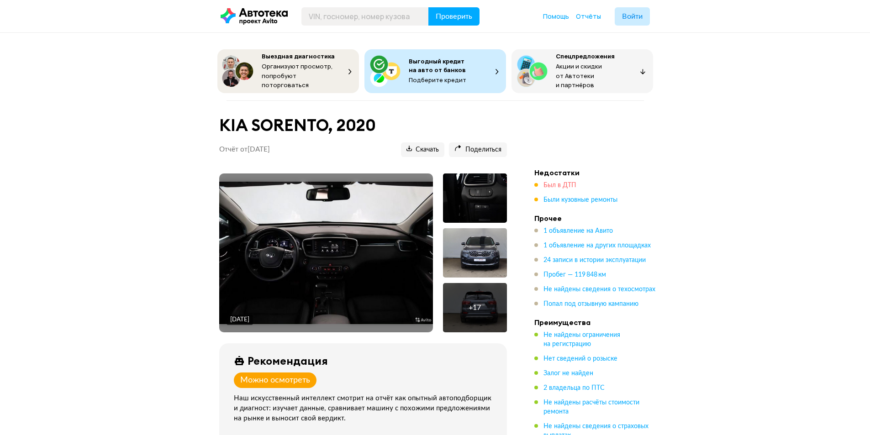
click at [559, 182] on span "Был в ДТП" at bounding box center [560, 185] width 33 height 6
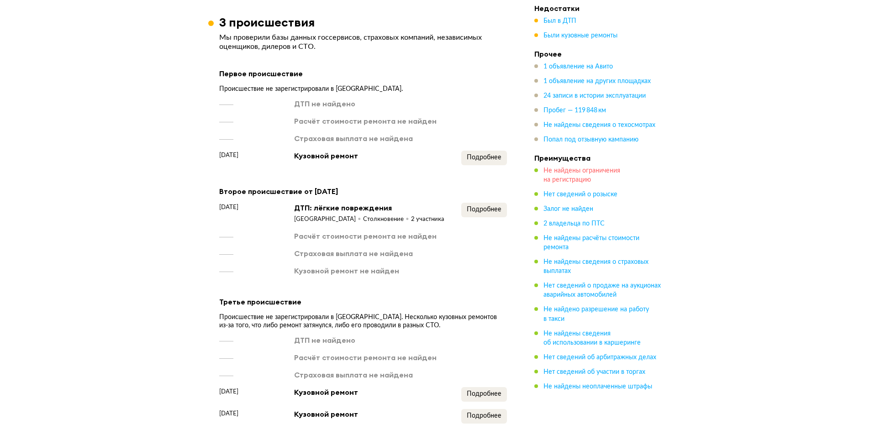
scroll to position [1192, 0]
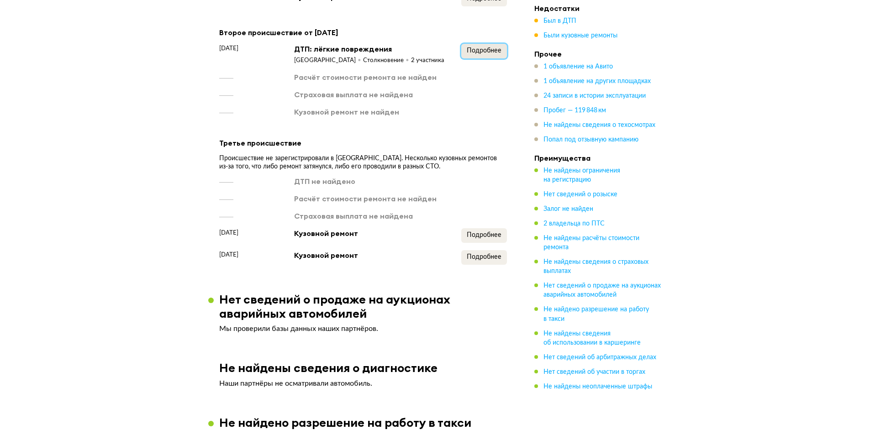
click at [495, 54] on span "Подробнее" at bounding box center [484, 51] width 35 height 6
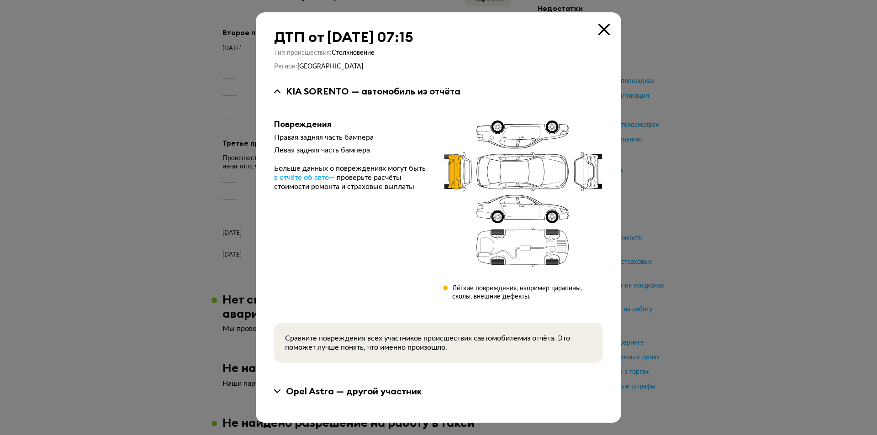
drag, startPoint x: 602, startPoint y: 28, endPoint x: 582, endPoint y: 40, distance: 23.0
click at [603, 28] on icon at bounding box center [603, 29] width 11 height 11
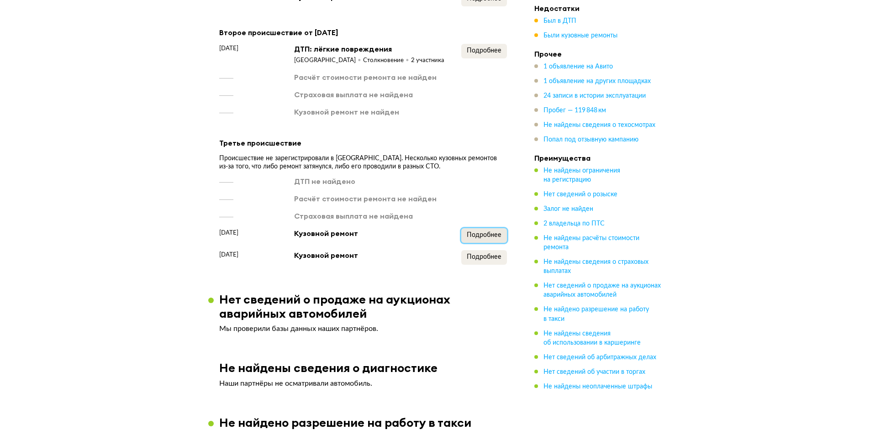
click at [489, 238] on span "Подробнее" at bounding box center [484, 235] width 35 height 6
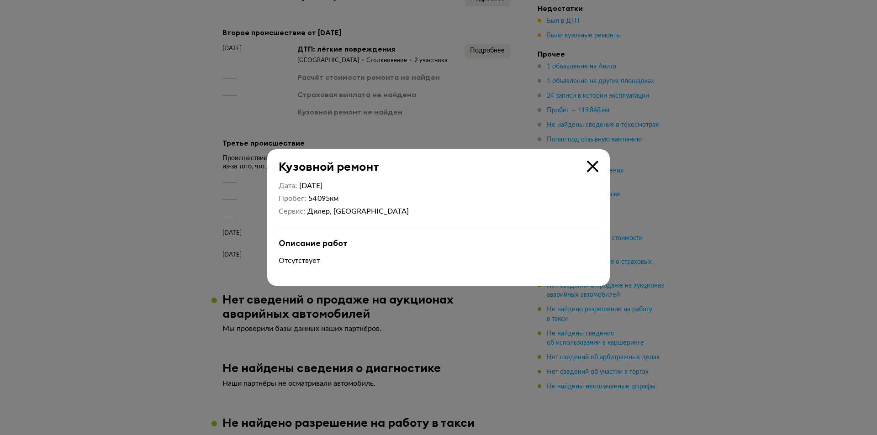
click at [590, 166] on icon at bounding box center [592, 166] width 11 height 11
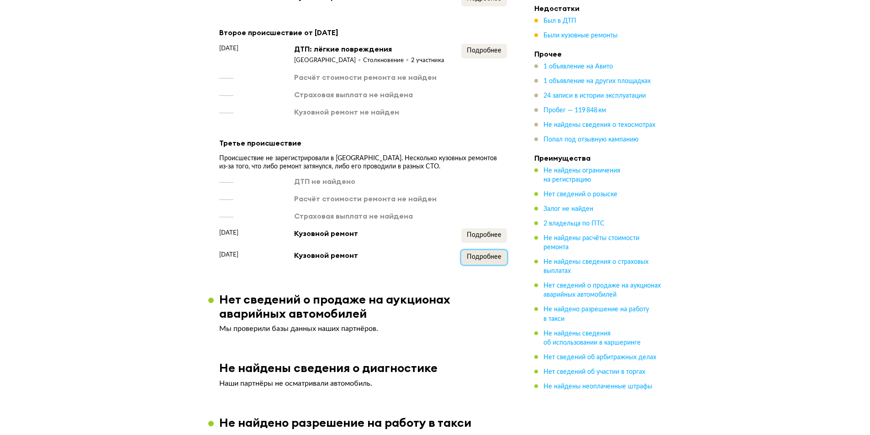
click at [493, 260] on span "Подробнее" at bounding box center [484, 257] width 35 height 6
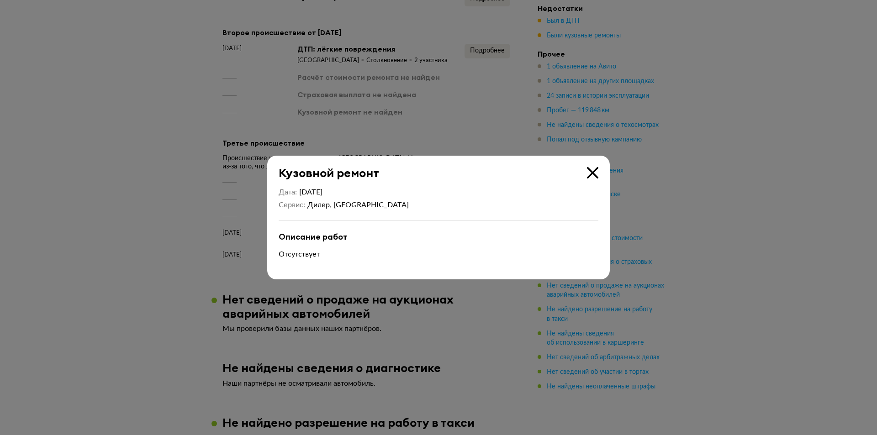
click at [593, 173] on icon at bounding box center [592, 172] width 11 height 11
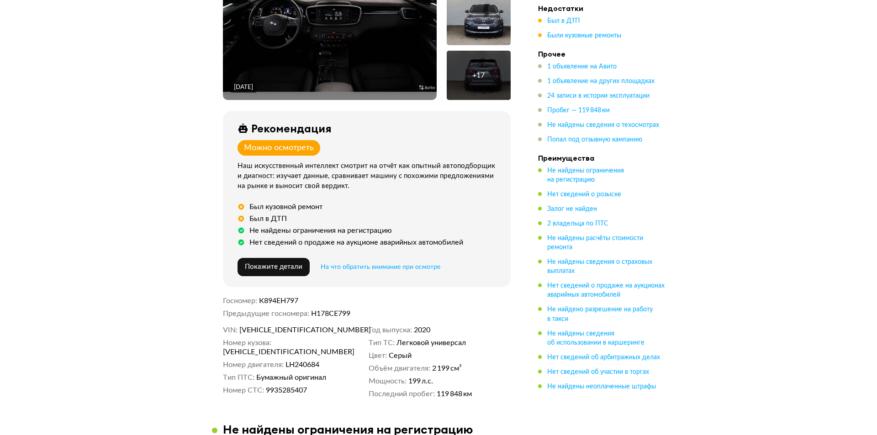
scroll to position [50, 0]
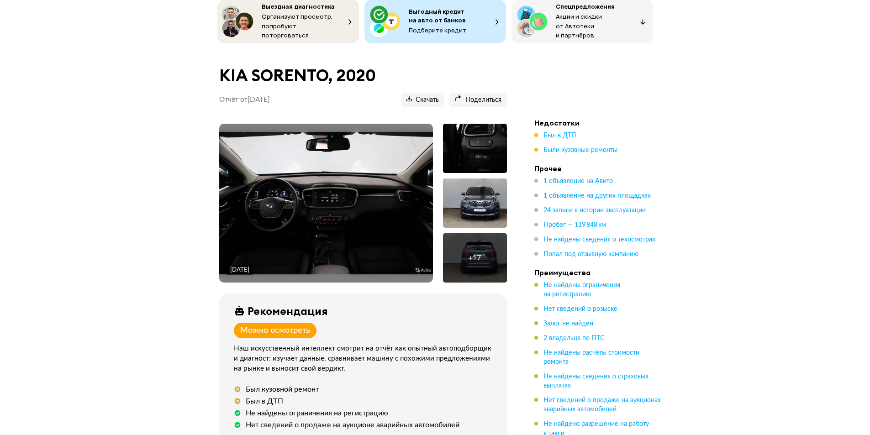
click at [495, 211] on div at bounding box center [475, 203] width 64 height 49
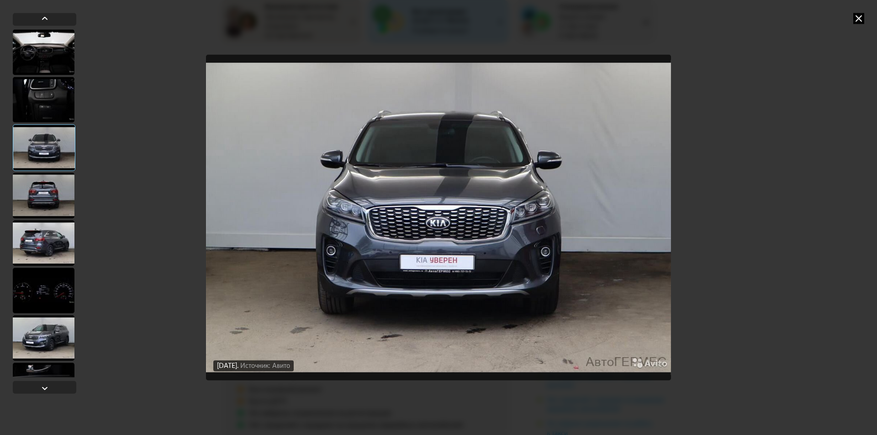
click at [31, 204] on div at bounding box center [44, 196] width 62 height 46
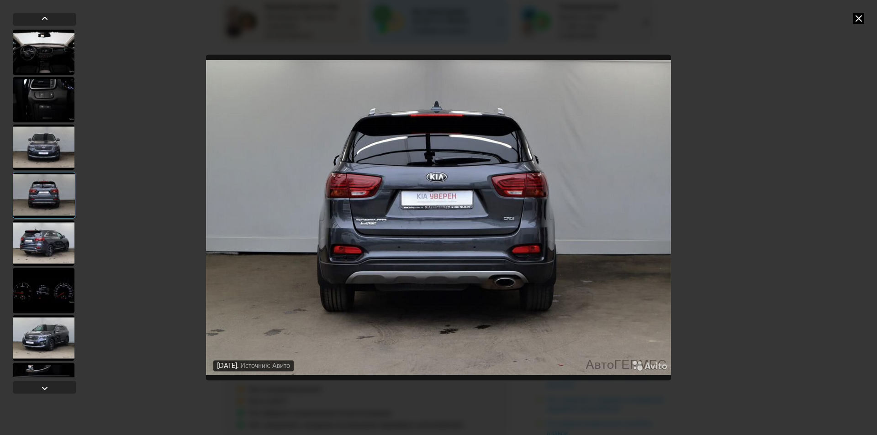
click at [48, 251] on div at bounding box center [44, 243] width 62 height 46
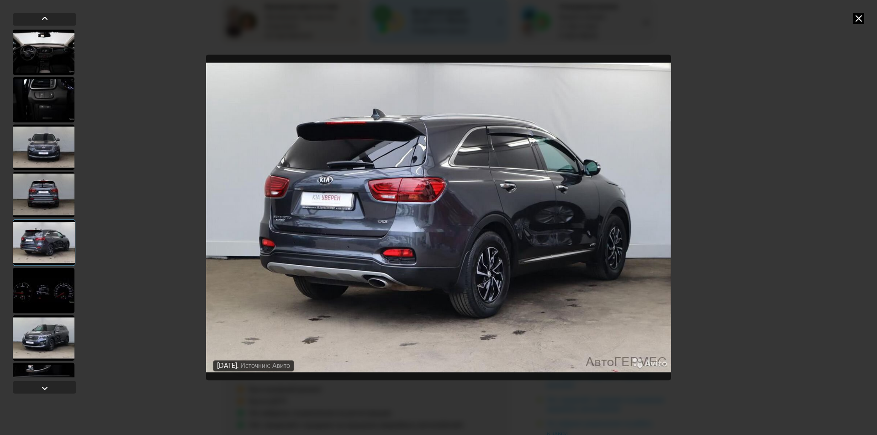
click at [25, 291] on div at bounding box center [44, 291] width 62 height 46
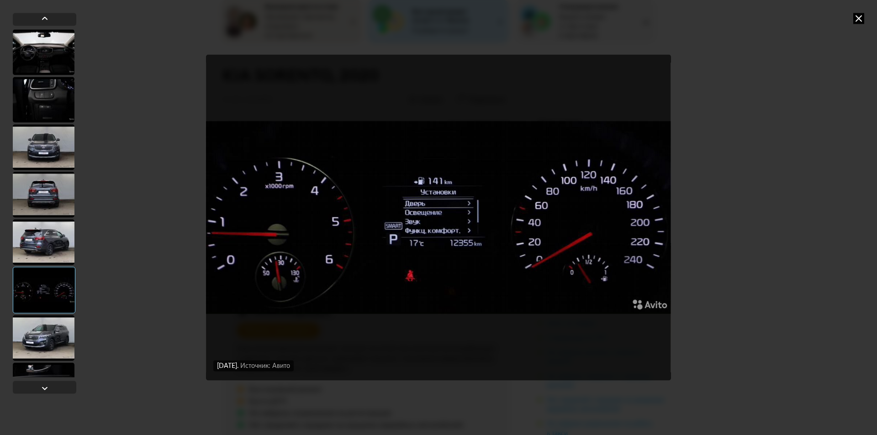
click at [37, 332] on div at bounding box center [44, 338] width 62 height 46
